Goal: Find specific page/section: Find specific page/section

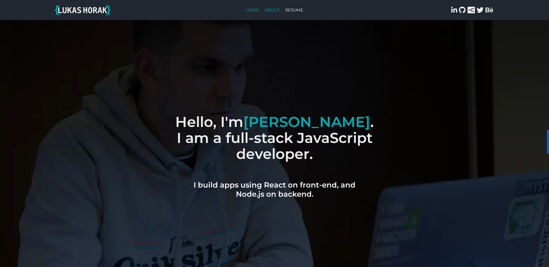
click at [268, 7] on link "About" at bounding box center [272, 9] width 20 height 13
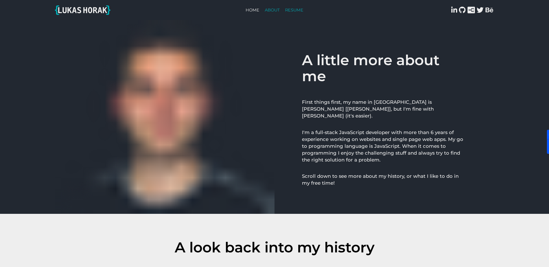
click at [294, 8] on link "Resume" at bounding box center [295, 9] width 24 height 13
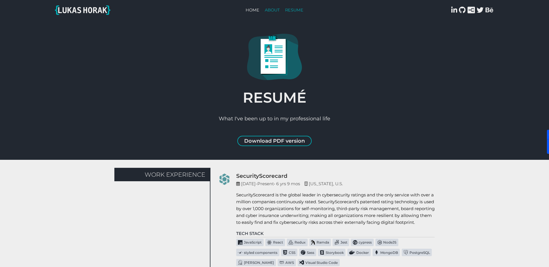
click at [266, 11] on link "About" at bounding box center [272, 9] width 20 height 13
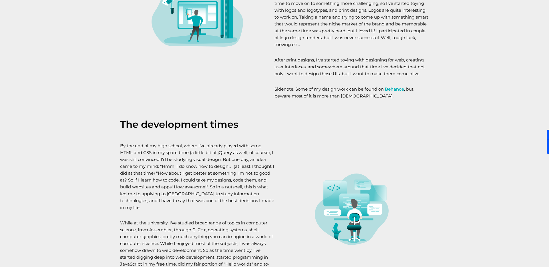
scroll to position [361, 0]
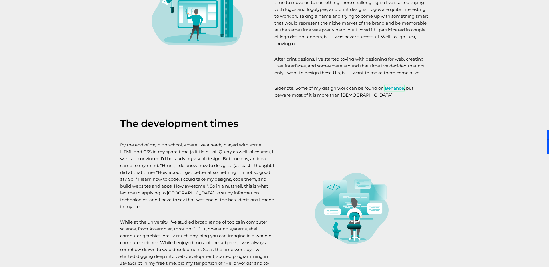
click at [391, 89] on link "Behance" at bounding box center [394, 88] width 19 height 5
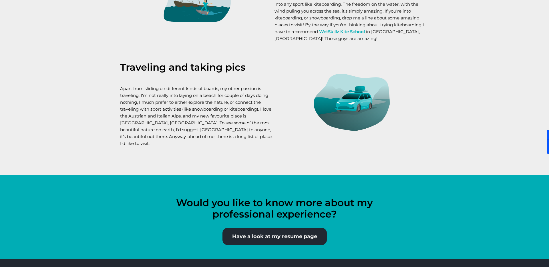
scroll to position [1169, 0]
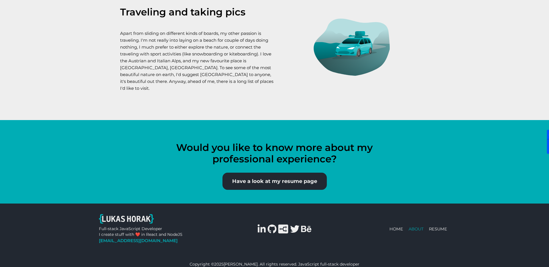
click at [272, 177] on button "Have a look at my resume page" at bounding box center [275, 181] width 104 height 17
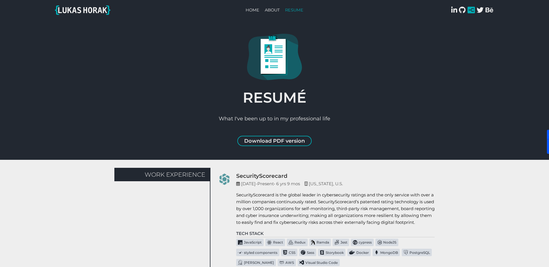
click at [469, 10] on icon at bounding box center [471, 10] width 7 height 7
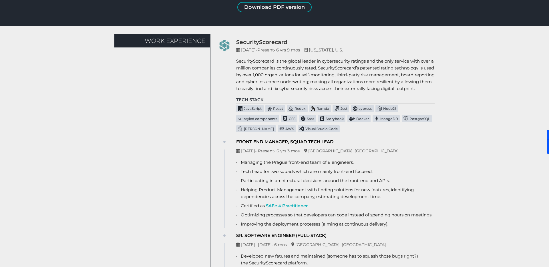
scroll to position [134, 0]
click at [278, 112] on div "React" at bounding box center [276, 108] width 20 height 7
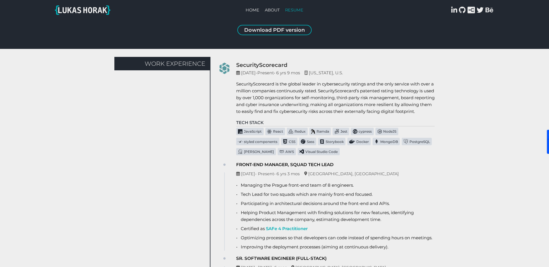
scroll to position [0, 0]
